Goal: Task Accomplishment & Management: Use online tool/utility

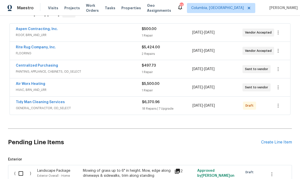
scroll to position [89, 0]
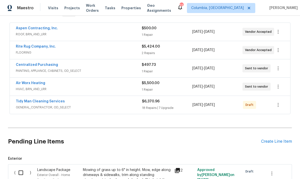
click at [37, 48] on link "Rite Rug Company, Inc." at bounding box center [36, 47] width 40 height 4
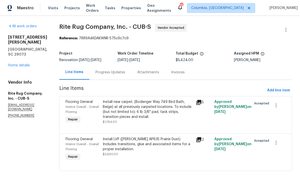
click at [104, 71] on div "Progress Updates" at bounding box center [110, 72] width 30 height 5
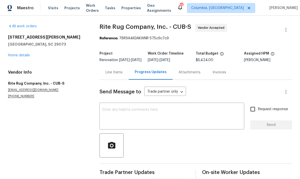
click at [138, 118] on textarea at bounding box center [171, 117] width 139 height 18
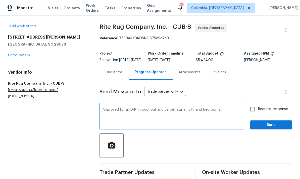
type textarea "Approved for all LVP throughout and carpet stairs, loft, and bedrooms."
click at [268, 130] on button "Send" at bounding box center [271, 125] width 42 height 9
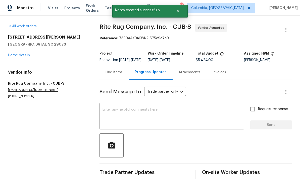
click at [15, 57] on link "Home details" at bounding box center [19, 56] width 22 height 4
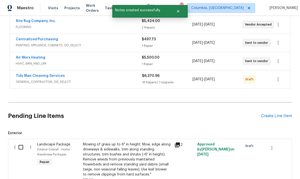
scroll to position [118, 0]
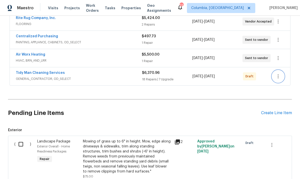
click at [280, 74] on icon "button" at bounding box center [278, 77] width 6 height 6
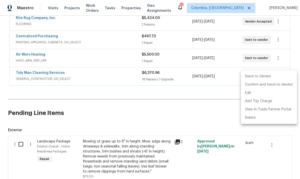
click at [255, 77] on li "Send to Vendor" at bounding box center [269, 77] width 56 height 8
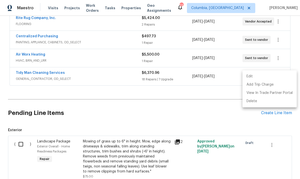
click at [39, 72] on div at bounding box center [150, 89] width 300 height 179
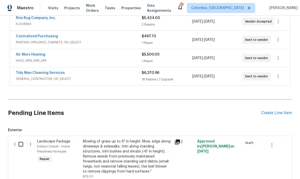
click at [55, 73] on link "Tidy Man Cleaning Services" at bounding box center [40, 73] width 49 height 4
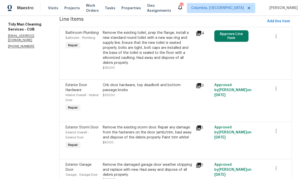
scroll to position [71, 0]
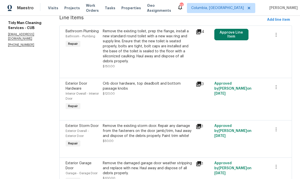
click at [154, 91] on div "Orb door hardware, top deadbolt and bottom passage knobs $120.00" at bounding box center [148, 88] width 90 height 15
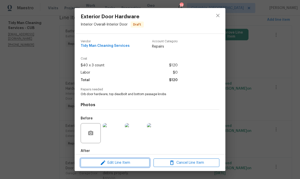
click at [130, 164] on span "Edit Line Item" at bounding box center [115, 163] width 66 height 6
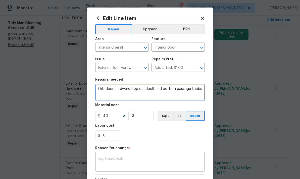
click at [103, 90] on textarea "Orb door hardware, top deadbolt and bottom passage knobs" at bounding box center [149, 93] width 109 height 16
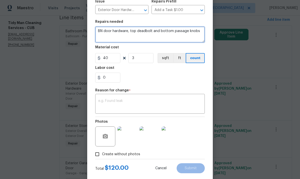
scroll to position [58, 0]
type textarea "BN door hardware, top deadbolt and bottom passage knobs"
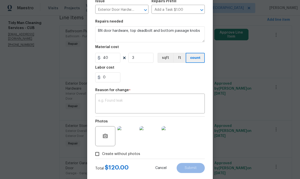
click at [164, 106] on textarea at bounding box center [149, 104] width 103 height 11
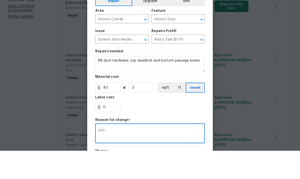
scroll to position [0, 0]
type textarea "info"
click at [151, 24] on button "Upgrade" at bounding box center [150, 29] width 36 height 10
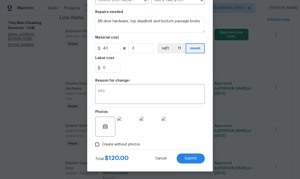
scroll to position [69, 0]
click at [194, 159] on span "Submit" at bounding box center [190, 159] width 12 height 4
type textarea "Orb door hardware, top deadbolt and bottom passage knobs"
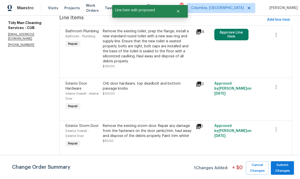
scroll to position [0, 0]
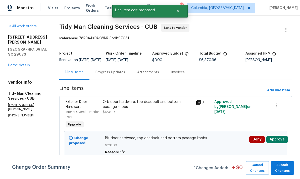
click at [164, 115] on div "Orb door hardware, top deadbolt and bottom passage knobs $120.00" at bounding box center [148, 107] width 90 height 15
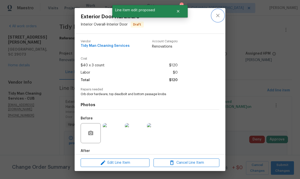
click at [218, 16] on icon "close" at bounding box center [218, 16] width 6 height 6
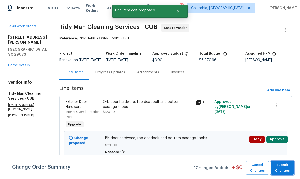
click at [285, 170] on span "Submit Changes" at bounding box center [282, 169] width 18 height 12
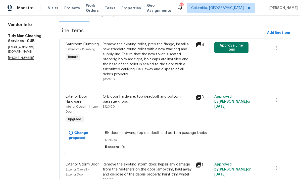
scroll to position [58, 0]
click at [142, 106] on div "Orb door hardware, top deadbolt and bottom passage knobs $120.00" at bounding box center [148, 101] width 90 height 15
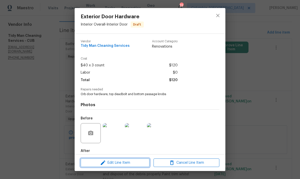
click at [125, 164] on span "Edit Line Item" at bounding box center [115, 163] width 66 height 6
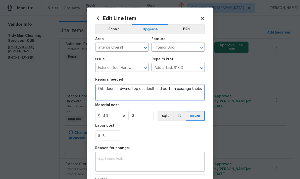
click at [104, 90] on textarea "Orb door hardware, top deadbolt and bottom passage knobs" at bounding box center [149, 93] width 109 height 16
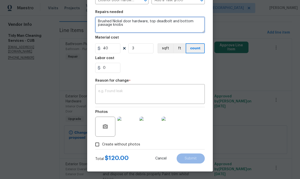
scroll to position [69, 0]
type textarea "Brushed Nickel door hardware, top deadbolt and bottom passage knobs"
click at [162, 97] on textarea at bounding box center [149, 95] width 103 height 11
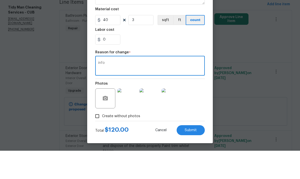
scroll to position [19, 0]
type textarea "info"
click at [191, 154] on button "Submit" at bounding box center [190, 159] width 28 height 10
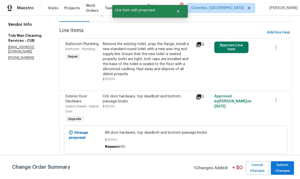
scroll to position [0, 0]
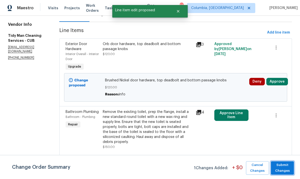
click at [284, 167] on span "Submit Changes" at bounding box center [282, 169] width 18 height 12
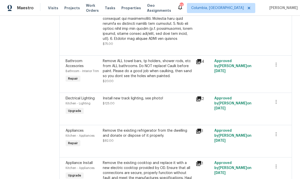
scroll to position [451, 0]
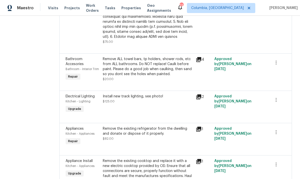
click at [138, 99] on div "Install new track lighting, see photo! $125.00" at bounding box center [147, 104] width 93 height 23
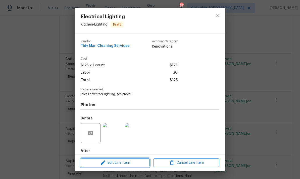
click at [122, 161] on span "Edit Line Item" at bounding box center [115, 163] width 66 height 6
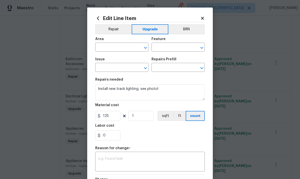
type input "Kitchen"
type input "Lighting"
type input "Electrical Lighting"
type input "Add a Task $1.00"
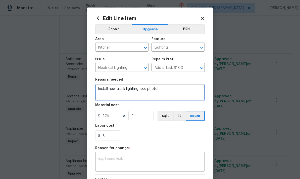
click at [167, 93] on textarea "Install new track lighting, see photo!" at bounding box center [149, 93] width 109 height 16
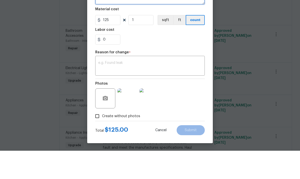
scroll to position [19, 0]
type textarea "Install new track lighting, see photo! Make it brushed nickel !!!!"
click at [136, 90] on textarea at bounding box center [149, 95] width 103 height 11
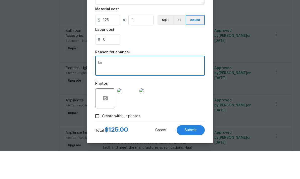
type textarea "k"
type textarea "info"
click at [189, 157] on span "Submit" at bounding box center [190, 159] width 12 height 4
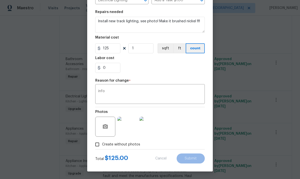
type textarea "Install new track lighting, see photo!"
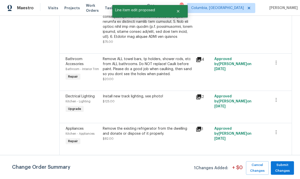
scroll to position [0, 0]
click at [289, 172] on span "Submit Changes" at bounding box center [282, 169] width 18 height 12
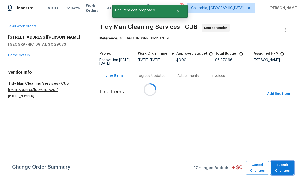
click at [289, 172] on span "Submit Changes" at bounding box center [282, 169] width 18 height 12
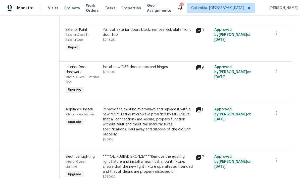
scroll to position [990, 0]
click at [174, 64] on div "Install new ORB door knobs and hinges $520.00" at bounding box center [148, 69] width 90 height 10
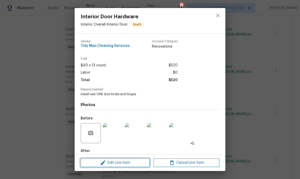
click at [126, 162] on span "Edit Line Item" at bounding box center [115, 163] width 66 height 6
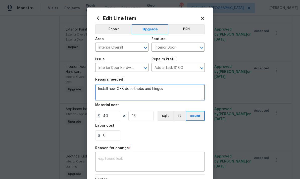
click at [120, 92] on textarea "Install new ORB door knobs and hinges" at bounding box center [149, 93] width 109 height 16
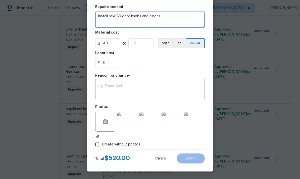
scroll to position [74, 0]
type textarea "Install new BN door knobs and hinges"
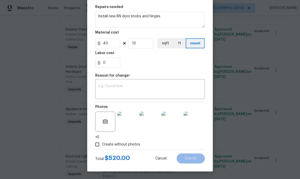
click at [166, 87] on textarea at bounding box center [149, 90] width 103 height 11
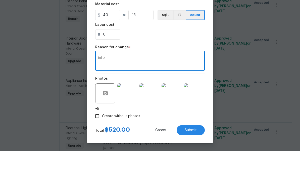
scroll to position [19, 0]
type textarea "info"
click at [191, 157] on span "Submit" at bounding box center [190, 159] width 12 height 4
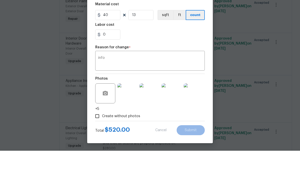
type textarea "Install new ORB door knobs and hinges"
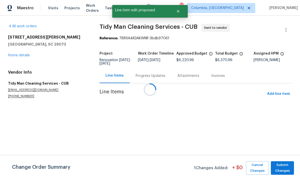
scroll to position [0, 0]
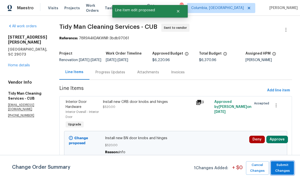
click at [282, 172] on span "Submit Changes" at bounding box center [282, 169] width 18 height 12
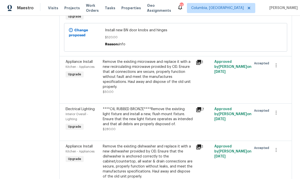
scroll to position [1064, 0]
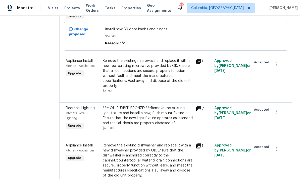
click at [155, 106] on div "****OIL RUBBED BRONZE****Remove the existing light fixture and install a new, f…" at bounding box center [148, 116] width 90 height 20
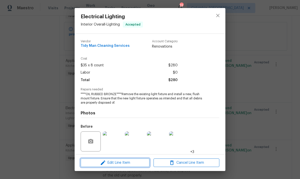
click at [124, 165] on span "Edit Line Item" at bounding box center [115, 163] width 66 height 6
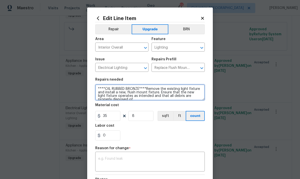
click at [139, 87] on textarea "****OIL RUBBED BRONZE****Remove the existing light fixture and install a new, f…" at bounding box center [149, 93] width 109 height 16
click at [128, 87] on textarea "IL RUBBED BRONZE****Remove the existing light fixture and install a new, flush …" at bounding box center [149, 93] width 109 height 16
click at [126, 90] on textarea "IL RUBBED BRONZE****Remove the existing light fixture and install a new, flush …" at bounding box center [149, 93] width 109 height 16
click at [124, 90] on textarea "IL RUBBED BRONZE****Remove the existing light fixture and install a new, flush …" at bounding box center [149, 93] width 109 height 16
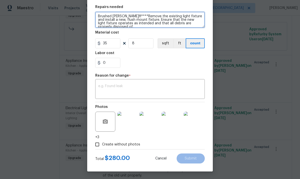
scroll to position [74, 0]
type textarea "Brushed [PERSON_NAME]!!!****Remove the existing light fixture and install a new…"
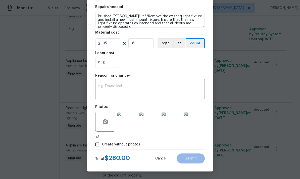
click at [121, 92] on textarea at bounding box center [149, 90] width 103 height 11
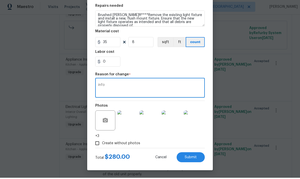
scroll to position [19, 0]
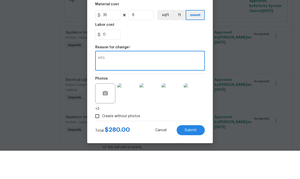
type textarea "info"
click at [189, 157] on span "Submit" at bounding box center [190, 159] width 12 height 4
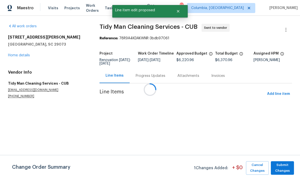
scroll to position [0, 0]
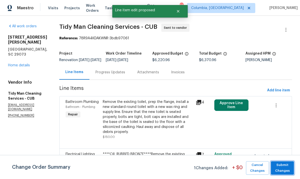
click at [287, 168] on span "Submit Changes" at bounding box center [282, 169] width 18 height 12
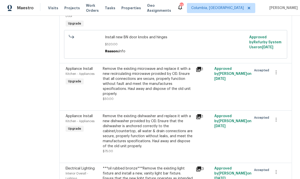
scroll to position [1128, 0]
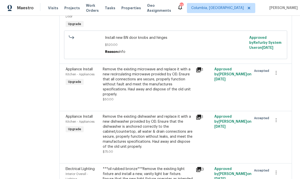
click at [143, 167] on div "***oil rubbed bronze***Remove the existing light fixture and install a new, van…" at bounding box center [148, 177] width 90 height 20
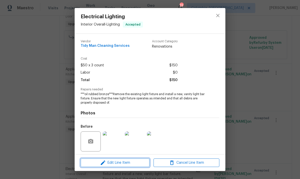
click at [117, 161] on span "Edit Line Item" at bounding box center [115, 163] width 66 height 6
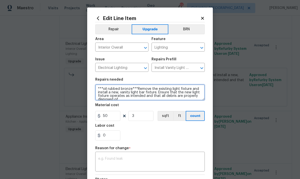
click at [130, 90] on textarea "***oil rubbed bronze***Remove the existing light fixture and install a new, van…" at bounding box center [149, 93] width 109 height 16
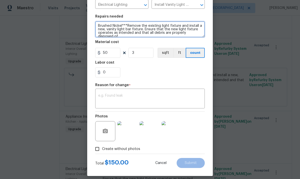
scroll to position [64, 0]
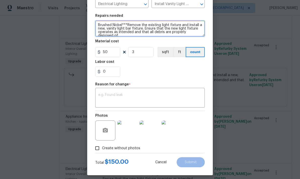
type textarea "Brushed Nickel***Remove the existing light fixture and install a new, vanity li…"
click at [158, 99] on textarea at bounding box center [149, 98] width 103 height 11
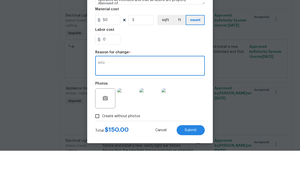
scroll to position [7, 0]
type textarea "info"
click at [193, 157] on span "Submit" at bounding box center [190, 159] width 12 height 4
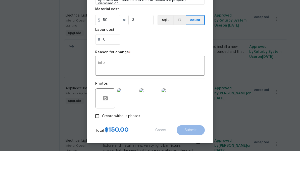
scroll to position [19, 0]
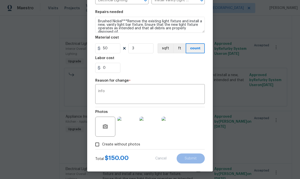
type textarea "***oil rubbed bronze***Remove the existing light fixture and install a new, van…"
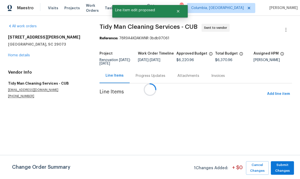
scroll to position [0, 0]
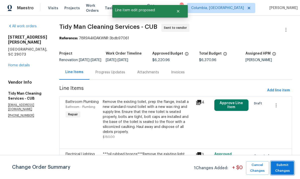
click at [287, 171] on span "Submit Changes" at bounding box center [282, 169] width 18 height 12
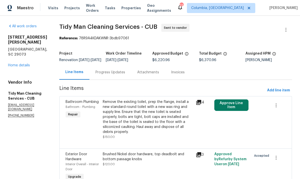
click at [21, 64] on link "Home details" at bounding box center [19, 66] width 22 height 4
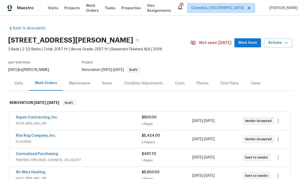
click at [105, 88] on div "Notes" at bounding box center [107, 83] width 22 height 15
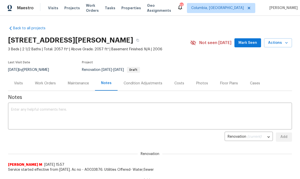
click at [147, 114] on textarea at bounding box center [150, 117] width 278 height 18
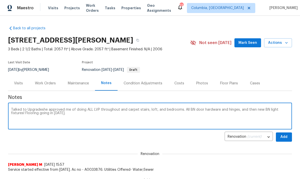
type textarea "Talked to Upgradeshe approved me of doing ALL LVP throughout and carpet stairs,…"
click at [284, 136] on span "Add" at bounding box center [284, 137] width 8 height 6
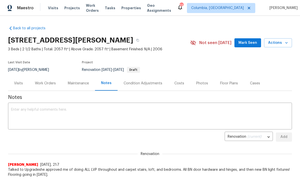
click at [46, 86] on div "Work Orders" at bounding box center [45, 83] width 21 height 5
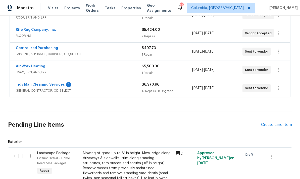
scroll to position [107, 0]
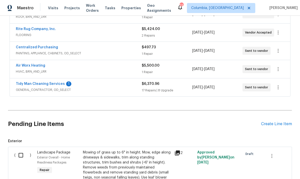
click at [50, 83] on link "Tidy Man Cleaning Services" at bounding box center [40, 84] width 49 height 4
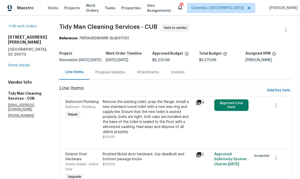
click at [104, 75] on div "Progress Updates" at bounding box center [110, 72] width 30 height 5
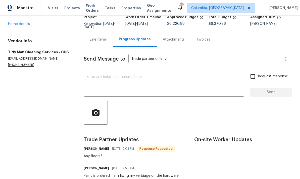
scroll to position [36, 0]
click at [154, 82] on textarea at bounding box center [164, 85] width 154 height 18
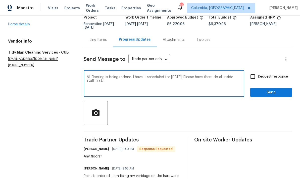
type textarea "All flooring is being redone. I have it scheduled for [DATE]. Please have them …"
click at [277, 95] on span "Send" at bounding box center [271, 93] width 34 height 6
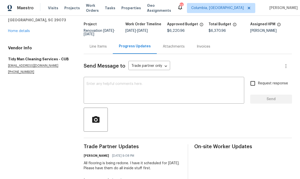
scroll to position [30, 0]
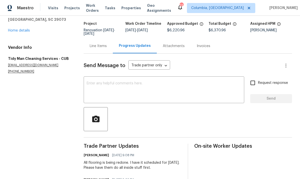
click at [168, 95] on textarea at bounding box center [164, 91] width 154 height 18
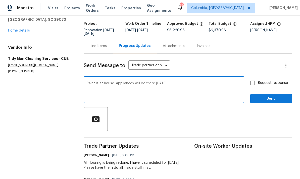
type textarea "Paint is at house. Appliances will be there [DATE]."
click at [275, 102] on button "Send" at bounding box center [271, 98] width 42 height 9
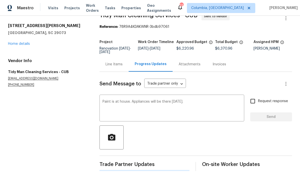
scroll to position [0, 0]
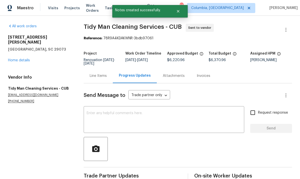
click at [17, 59] on link "Home details" at bounding box center [19, 61] width 22 height 4
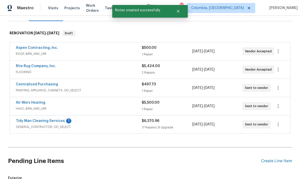
scroll to position [69, 0]
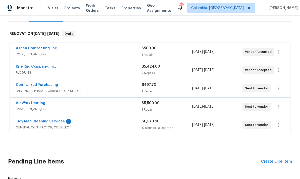
click at [36, 104] on link "Air Worx Heating" at bounding box center [30, 104] width 29 height 4
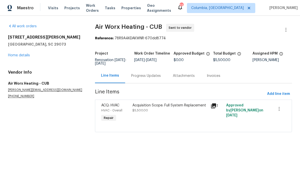
click at [134, 80] on div "Progress Updates" at bounding box center [146, 75] width 42 height 15
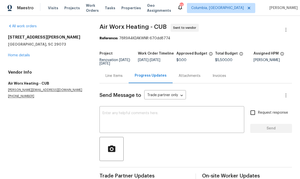
scroll to position [11, 0]
click at [158, 112] on textarea at bounding box center [171, 121] width 139 height 18
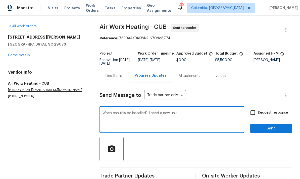
type textarea "When can this be installed? I need a new unit."
click at [278, 124] on button "Send" at bounding box center [271, 128] width 42 height 9
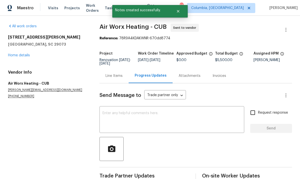
click at [17, 50] on div "All work orders [STREET_ADDRESS][PERSON_NAME] Home details Vendor Info Air Worx…" at bounding box center [47, 61] width 79 height 75
click at [18, 54] on link "Home details" at bounding box center [19, 56] width 22 height 4
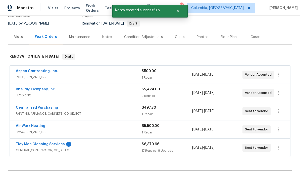
scroll to position [47, 0]
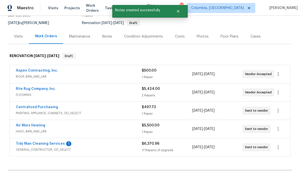
click at [55, 142] on link "Tidy Man Cleaning Services" at bounding box center [40, 144] width 49 height 4
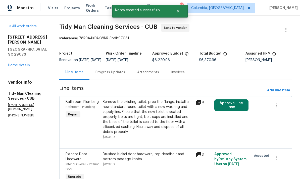
click at [101, 70] on div "Progress Updates" at bounding box center [110, 72] width 30 height 5
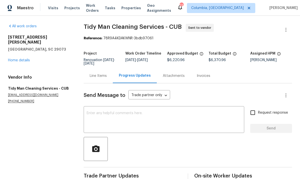
click at [22, 59] on link "Home details" at bounding box center [19, 61] width 22 height 4
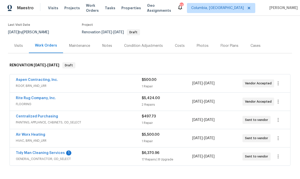
scroll to position [38, 0]
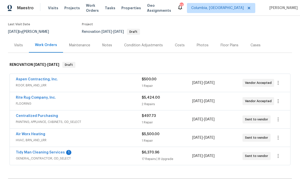
click at [46, 114] on link "Centralized Purchasing" at bounding box center [37, 116] width 42 height 4
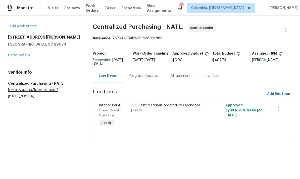
click at [26, 54] on link "Home details" at bounding box center [19, 56] width 22 height 4
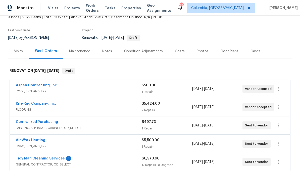
scroll to position [37, 0]
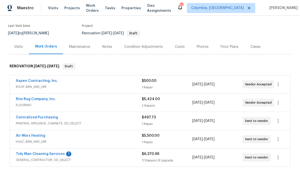
click at [45, 82] on link "Aspen Contracting, Inc." at bounding box center [37, 81] width 42 height 4
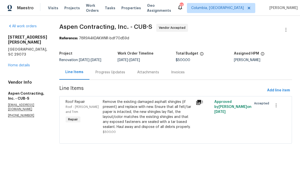
click at [113, 73] on div "Progress Updates" at bounding box center [110, 72] width 30 height 5
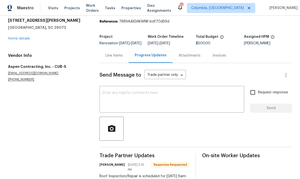
scroll to position [17, 0]
click at [184, 101] on textarea at bounding box center [171, 101] width 139 height 18
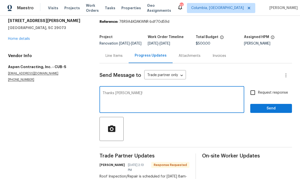
type textarea "Thanks [PERSON_NAME]!"
click at [272, 113] on button "Send" at bounding box center [271, 108] width 42 height 9
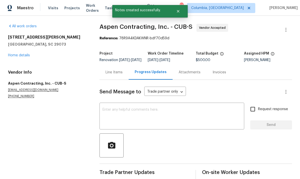
scroll to position [0, 0]
click at [19, 56] on link "Home details" at bounding box center [19, 56] width 22 height 4
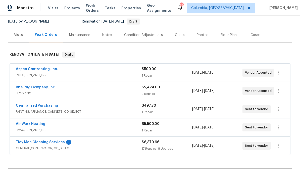
scroll to position [42, 0]
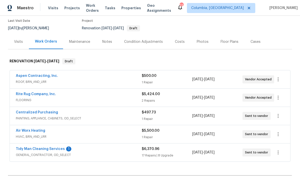
click at [107, 46] on div "Notes" at bounding box center [107, 41] width 22 height 15
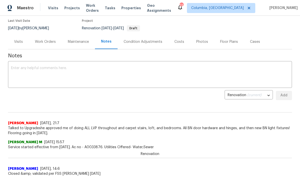
click at [92, 68] on textarea at bounding box center [150, 75] width 278 height 18
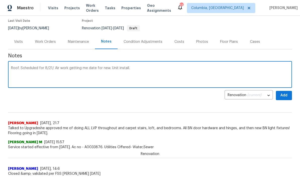
click at [108, 67] on textarea "Roof. Scheduled for 8/21/ Air work getting me date for new. Unit install." at bounding box center [150, 75] width 278 height 18
click at [53, 68] on textarea "Roof. Scheduled for 8/21/ Air work getting me date for new unit install." at bounding box center [150, 75] width 278 height 18
click at [20, 63] on div "Roof. Scheduled for 8/21. Air work getting me date for new unit install. x ​" at bounding box center [150, 75] width 284 height 26
click at [21, 69] on textarea "Roof. Scheduled for 8/21. Air work getting me date for new unit install." at bounding box center [150, 75] width 278 height 18
type textarea "Roof Scheduled for 8/21. Air work getting me date for new unit install."
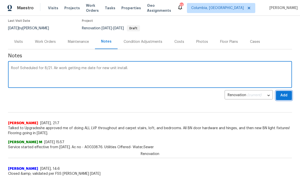
click at [285, 100] on button "Add" at bounding box center [283, 95] width 16 height 9
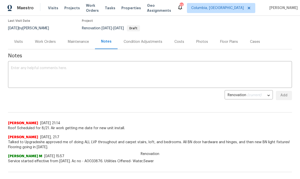
click at [42, 45] on div "Work Orders" at bounding box center [45, 41] width 33 height 15
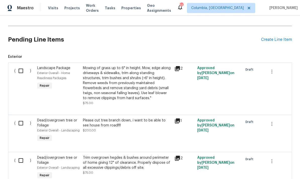
scroll to position [192, 0]
click at [19, 72] on input "checkbox" at bounding box center [23, 70] width 14 height 11
checkbox input "true"
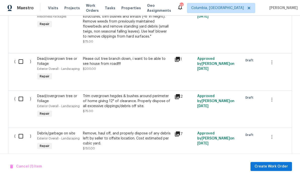
scroll to position [254, 0]
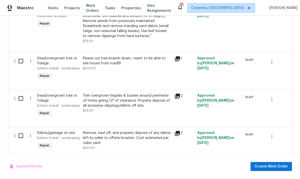
click at [24, 60] on input "checkbox" at bounding box center [23, 61] width 14 height 11
checkbox input "true"
click at [26, 103] on input "checkbox" at bounding box center [23, 98] width 14 height 11
checkbox input "true"
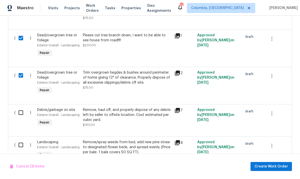
scroll to position [311, 0]
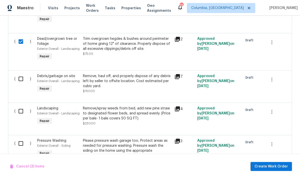
click at [20, 81] on input "checkbox" at bounding box center [23, 79] width 14 height 11
checkbox input "true"
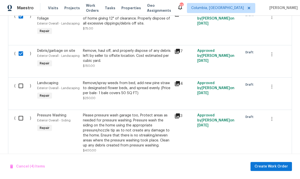
click at [24, 85] on input "checkbox" at bounding box center [23, 86] width 14 height 11
checkbox input "true"
click at [26, 123] on input "checkbox" at bounding box center [23, 118] width 14 height 11
checkbox input "true"
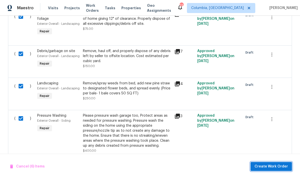
click at [282, 171] on button "Create Work Order" at bounding box center [270, 166] width 41 height 9
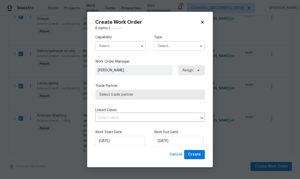
checkbox input "false"
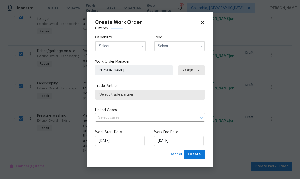
checkbox input "false"
click at [119, 50] on input "text" at bounding box center [120, 46] width 51 height 10
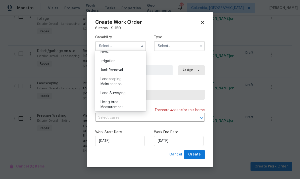
scroll to position [308, 0]
click at [132, 79] on div "Landscaping Maintenance" at bounding box center [120, 82] width 48 height 14
type input "Landscaping Maintenance"
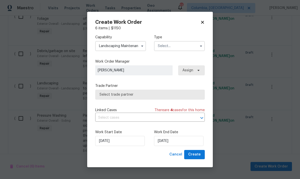
click at [174, 48] on input "text" at bounding box center [179, 46] width 51 height 10
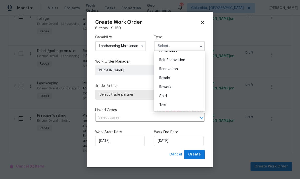
scroll to position [110, 0]
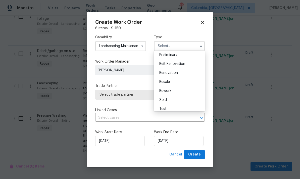
click at [183, 73] on div "Renovation" at bounding box center [179, 72] width 48 height 9
type input "Renovation"
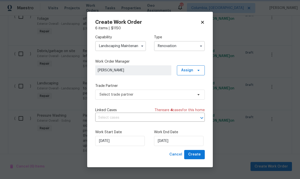
scroll to position [0, 0]
click at [155, 99] on span "Select trade partner" at bounding box center [149, 95] width 109 height 10
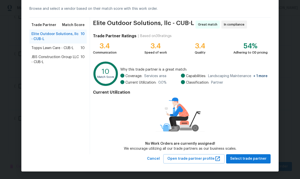
scroll to position [21, 0]
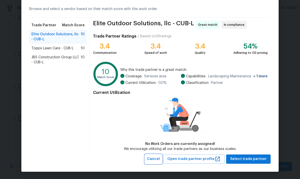
click at [160, 159] on span "Cancel" at bounding box center [153, 159] width 13 height 6
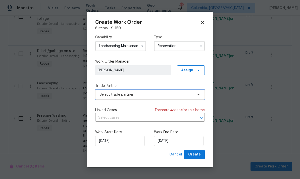
scroll to position [0, 0]
click at [123, 47] on input "Landscaping Maintenance" at bounding box center [120, 46] width 51 height 10
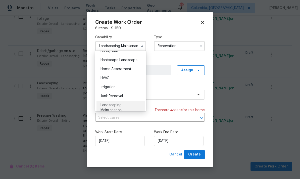
scroll to position [258, 0]
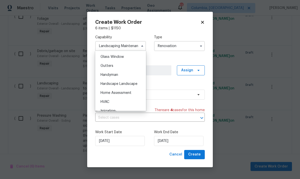
click at [139, 83] on div "Hardscape Landscape" at bounding box center [120, 84] width 48 height 9
type input "Hardscape Landscape"
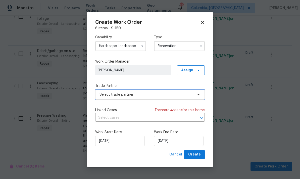
click at [145, 97] on span "Select trade partner" at bounding box center [146, 94] width 94 height 5
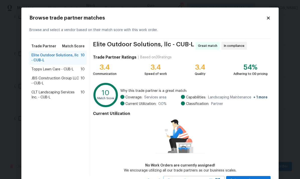
click at [70, 95] on span "CLT Landscaping Services Inc. - CUB-L" at bounding box center [55, 95] width 49 height 10
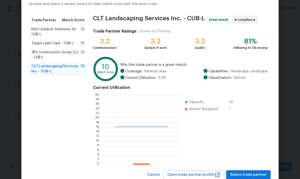
scroll to position [27, 0]
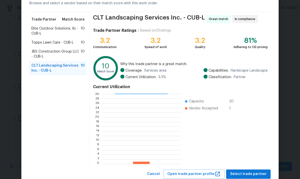
click at [249, 176] on span "Select trade partner" at bounding box center [248, 174] width 36 height 6
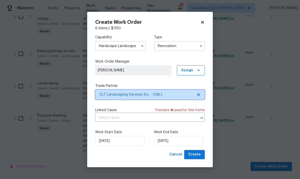
scroll to position [0, 0]
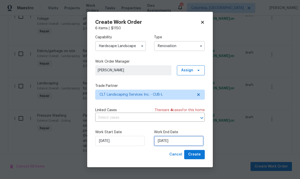
click at [188, 142] on input "[DATE]" at bounding box center [178, 141] width 49 height 10
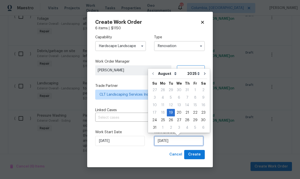
scroll to position [19, 0]
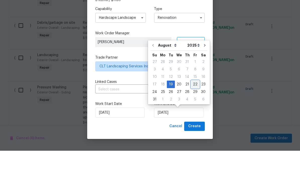
click at [195, 109] on div "22" at bounding box center [195, 112] width 8 height 7
type input "[DATE]"
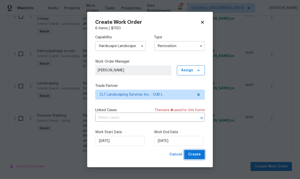
click at [194, 156] on span "Create" at bounding box center [194, 155] width 13 height 6
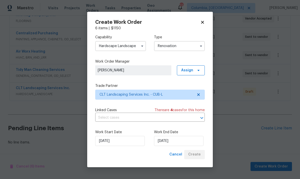
scroll to position [102, 0]
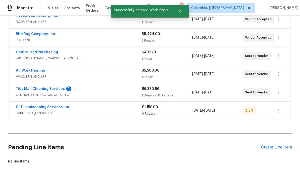
click at [285, 102] on div "CLT Landscaping Services Inc. HARDSCAPE_LANDSCAPE $1,150.00 6 Repairs [DATE] - …" at bounding box center [150, 111] width 280 height 18
click at [283, 105] on button "button" at bounding box center [278, 111] width 12 height 12
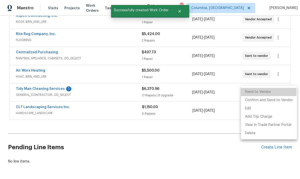
click at [255, 92] on li "Send to Vendor" at bounding box center [269, 92] width 56 height 8
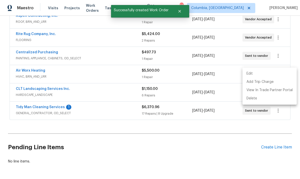
click at [111, 111] on div at bounding box center [150, 89] width 300 height 179
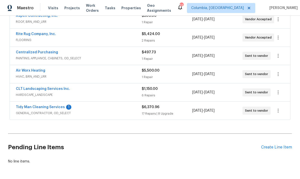
click at [46, 87] on link "CLT Landscaping Services Inc." at bounding box center [43, 89] width 54 height 4
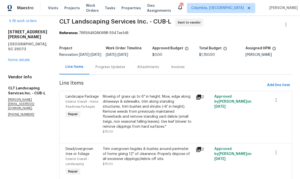
scroll to position [6, 0]
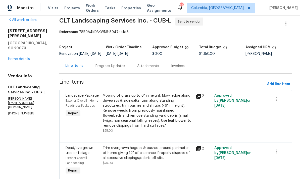
click at [109, 69] on div "Progress Updates" at bounding box center [110, 66] width 30 height 5
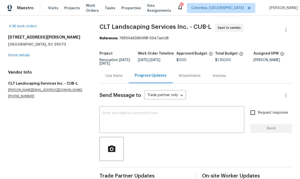
click at [129, 118] on textarea at bounding box center [171, 121] width 139 height 18
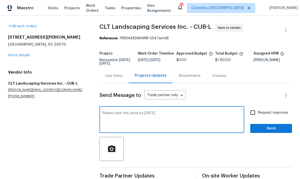
type textarea "Please have this done by [DATE]."
click at [273, 130] on span "Send" at bounding box center [271, 129] width 34 height 6
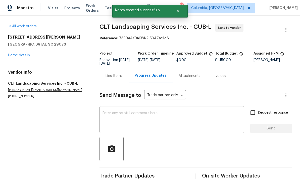
click at [22, 55] on link "Home details" at bounding box center [19, 56] width 22 height 4
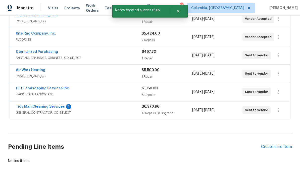
scroll to position [102, 0]
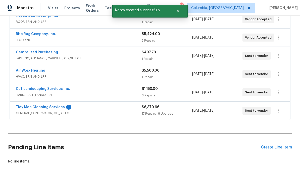
click at [42, 109] on link "Tidy Man Cleaning Services" at bounding box center [40, 108] width 49 height 4
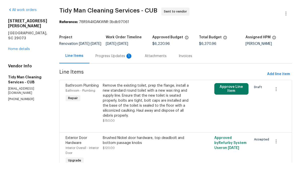
scroll to position [19, 0]
click at [103, 70] on div "Progress Updates 1" at bounding box center [113, 72] width 37 height 5
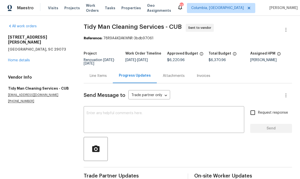
click at [25, 59] on link "Home details" at bounding box center [19, 61] width 22 height 4
